Goal: Task Accomplishment & Management: Complete application form

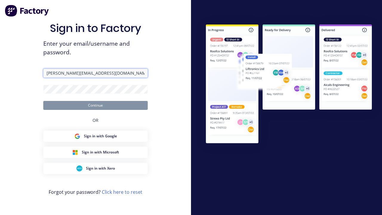
type input "[PERSON_NAME][EMAIL_ADDRESS][DOMAIN_NAME]"
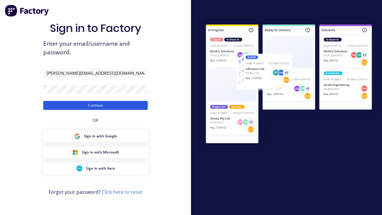
click at [95, 105] on button "Continue" at bounding box center [95, 105] width 104 height 9
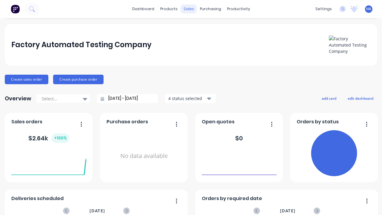
click at [189, 9] on div "sales" at bounding box center [189, 8] width 16 height 9
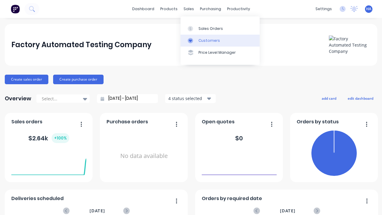
click at [220, 40] on link "Customers" at bounding box center [220, 41] width 79 height 12
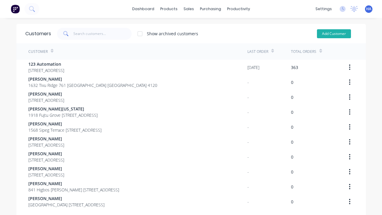
click at [334, 33] on button "Add Customer" at bounding box center [334, 33] width 34 height 9
select select "AU"
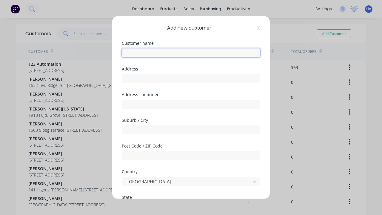
click at [191, 53] on input "text" at bounding box center [191, 52] width 138 height 9
type input "[PERSON_NAME]"
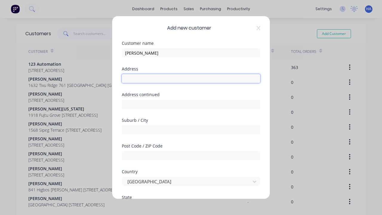
click at [191, 78] on input "text" at bounding box center [191, 78] width 138 height 9
type input "1983 [GEOGRAPHIC_DATA]"
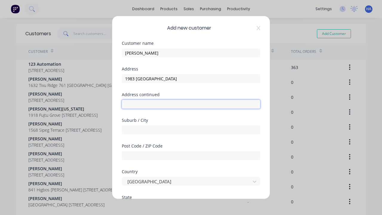
click at [191, 104] on input "text" at bounding box center [191, 104] width 138 height 9
type input "[STREET_ADDRESS]"
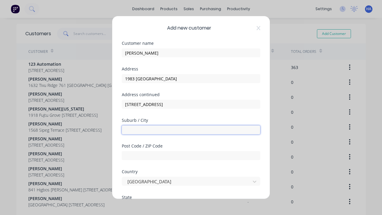
click at [191, 130] on input "text" at bounding box center [191, 129] width 138 height 9
type input "Riobomo"
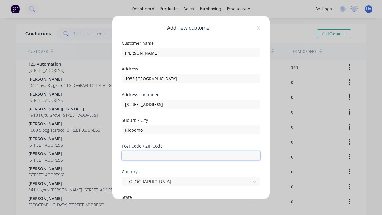
click at [191, 155] on input "text" at bounding box center [191, 155] width 138 height 9
type input "4120"
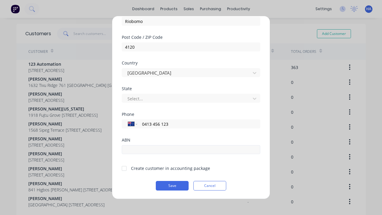
type input "0413 456 123"
click at [191, 149] on input "text" at bounding box center [191, 149] width 138 height 9
type input "12341234"
click at [172, 186] on button "Save" at bounding box center [172, 186] width 33 height 10
